Goal: Transaction & Acquisition: Book appointment/travel/reservation

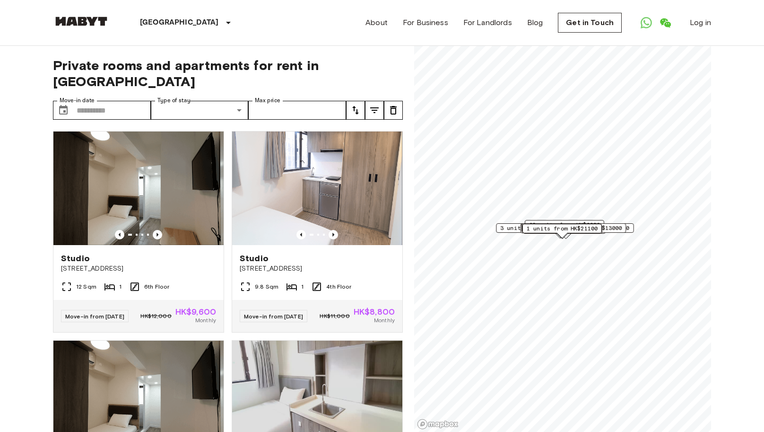
click at [377, 114] on icon "tune" at bounding box center [374, 110] width 11 height 11
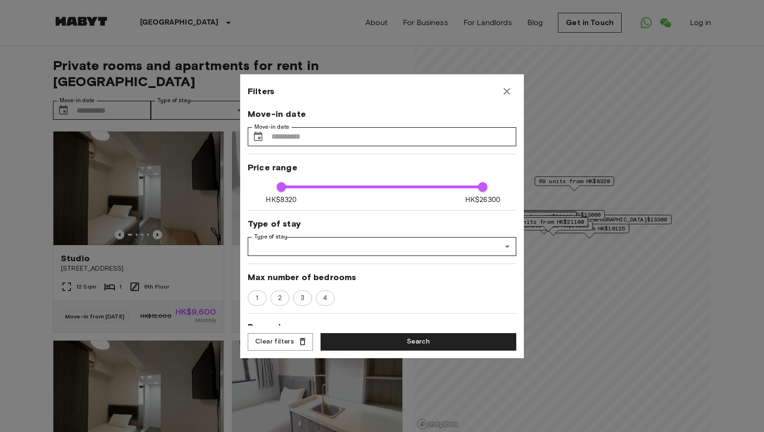
click at [404, 57] on div at bounding box center [382, 216] width 764 height 432
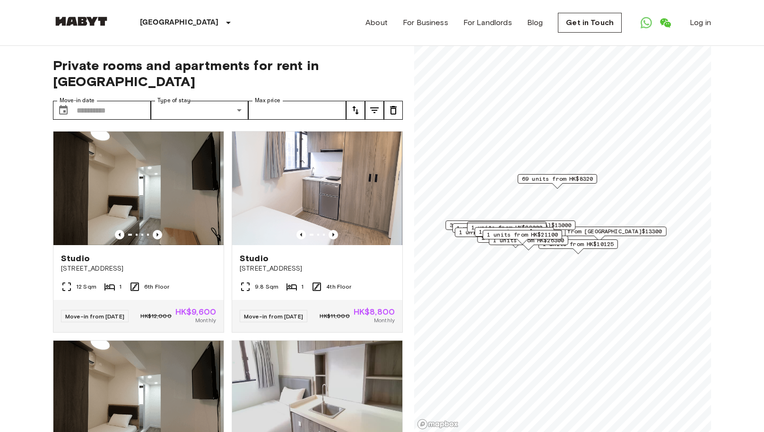
click at [370, 111] on icon "tune" at bounding box center [374, 110] width 11 height 11
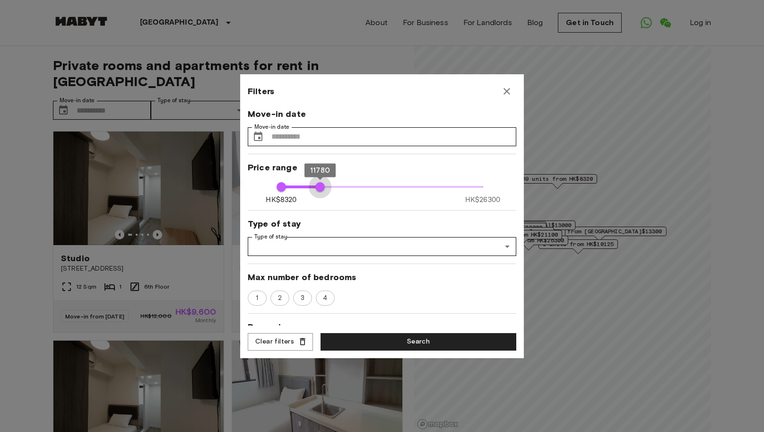
type input "*****"
drag, startPoint x: 481, startPoint y: 185, endPoint x: 316, endPoint y: 223, distance: 168.8
click at [316, 223] on div "Move-in date Move-in date ​ Move-in date Price range HK$8320 HK$26300 8320 1178…" at bounding box center [382, 217] width 269 height 218
click at [390, 336] on button "Search" at bounding box center [419, 341] width 196 height 17
type input "*****"
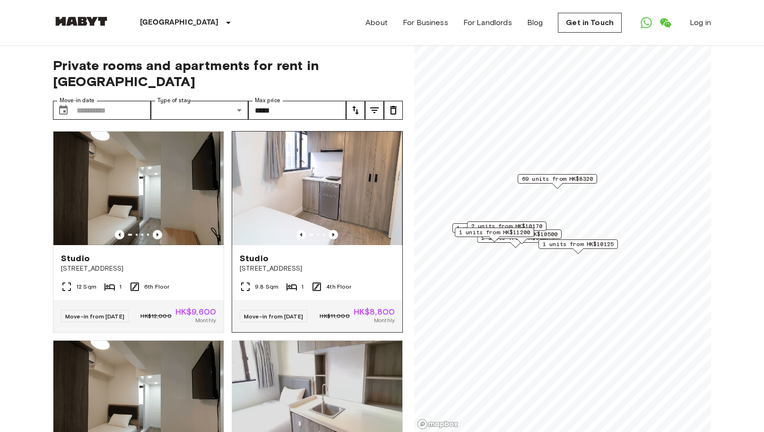
scroll to position [4, 0]
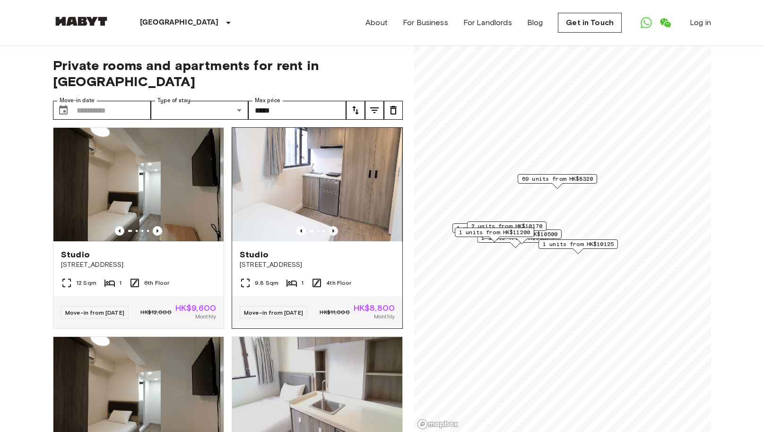
click at [334, 227] on icon "Previous image" at bounding box center [333, 230] width 9 height 9
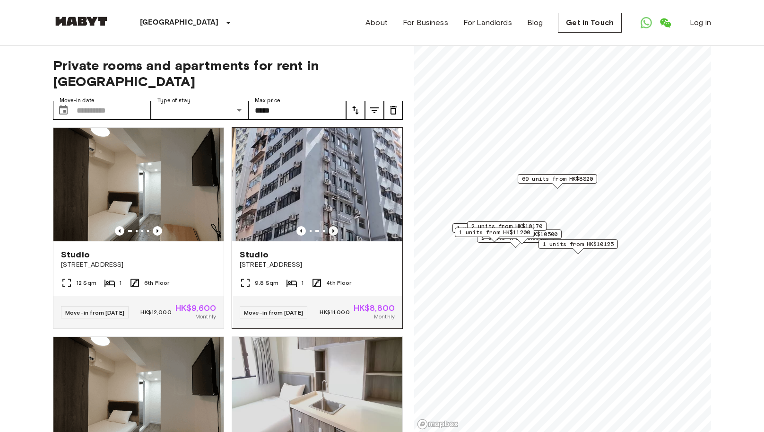
click at [334, 227] on icon "Previous image" at bounding box center [333, 230] width 9 height 9
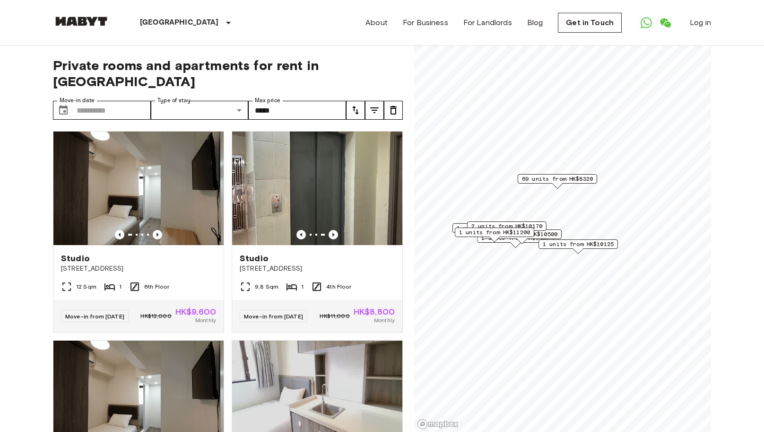
scroll to position [0, 0]
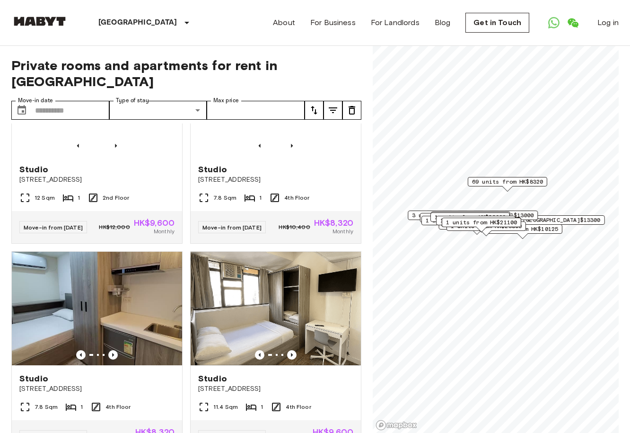
scroll to position [1344, 0]
